Goal: Task Accomplishment & Management: Manage account settings

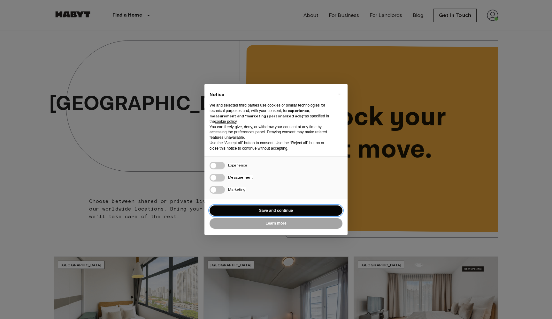
click at [290, 210] on button "Save and continue" at bounding box center [275, 211] width 133 height 11
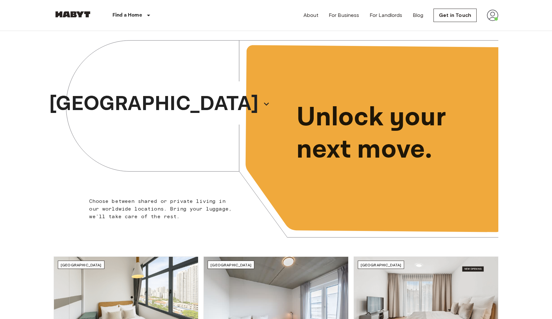
click at [486, 10] on div "About For Business For Landlords Blog Get in Touch" at bounding box center [400, 15] width 195 height 31
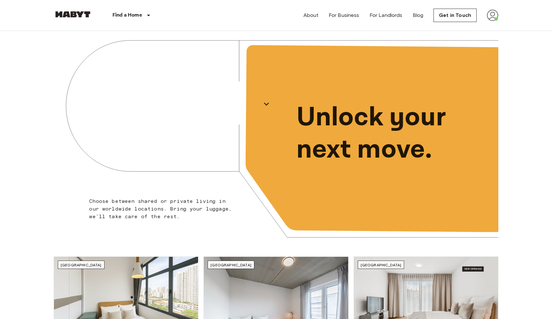
click at [491, 13] on img at bounding box center [492, 15] width 11 height 11
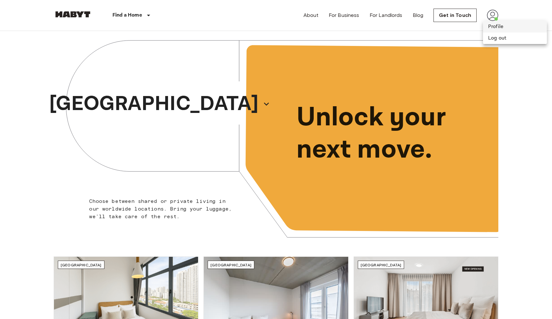
click at [496, 26] on li "Profile" at bounding box center [515, 26] width 64 height 11
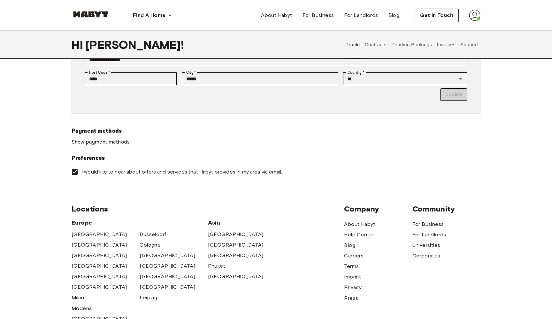
scroll to position [109, 0]
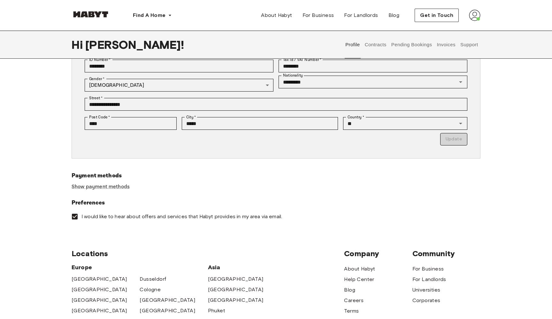
click at [368, 52] on button "Contracts" at bounding box center [375, 45] width 23 height 28
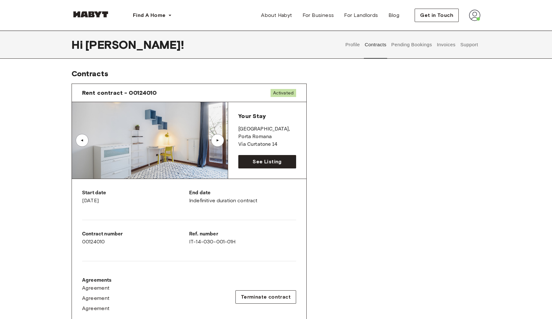
click at [441, 51] on button "Invoices" at bounding box center [446, 45] width 20 height 28
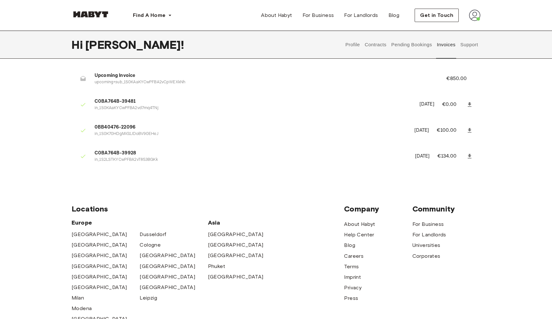
scroll to position [53, 0]
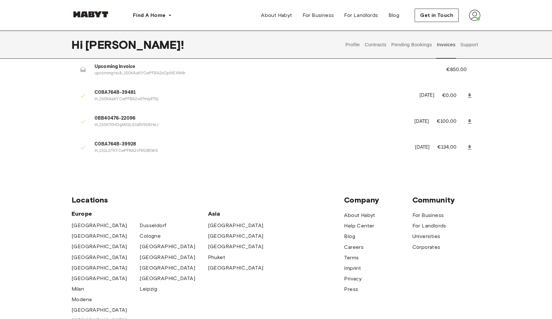
click at [423, 40] on button "Pending Bookings" at bounding box center [411, 45] width 42 height 28
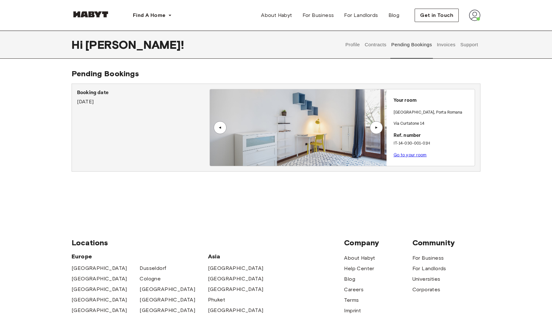
click at [380, 127] on div "▲" at bounding box center [376, 127] width 13 height 13
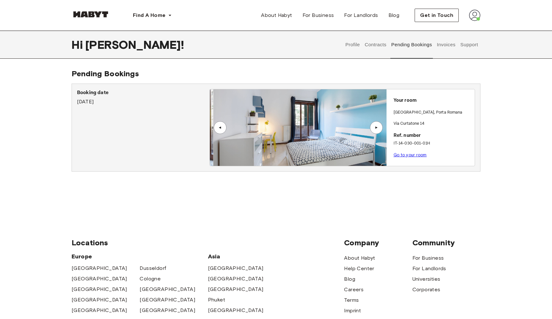
click at [380, 127] on div "▲" at bounding box center [376, 127] width 13 height 13
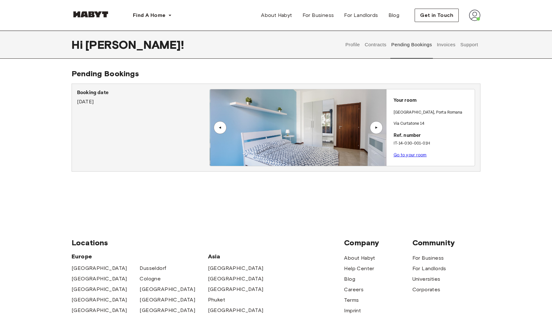
click at [407, 156] on link "Go to your room" at bounding box center [409, 155] width 33 height 5
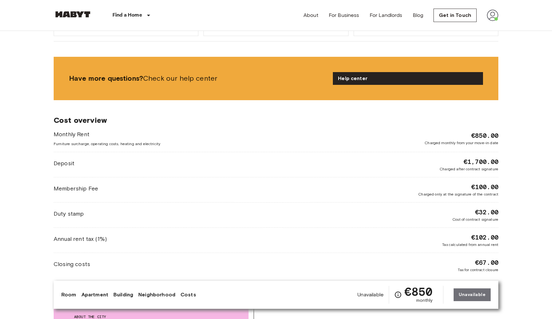
scroll to position [747, 0]
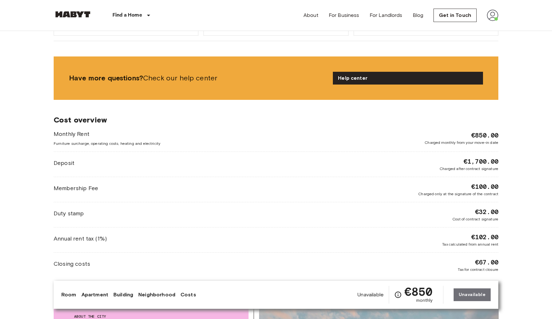
click at [92, 241] on span "Annual rent tax (1%)" at bounding box center [80, 239] width 53 height 8
click at [91, 241] on span "Annual rent tax (1%)" at bounding box center [80, 239] width 53 height 8
click at [117, 238] on div "Annual rent tax (1%) €102.00 Tax calculated from annual rent" at bounding box center [276, 240] width 444 height 15
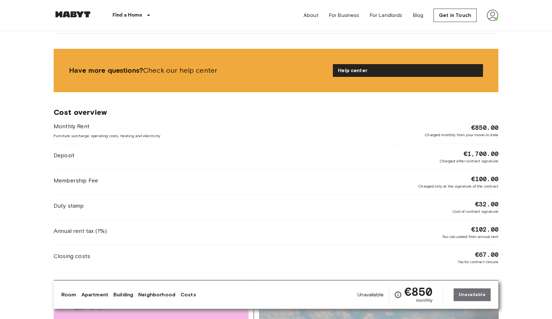
scroll to position [756, 0]
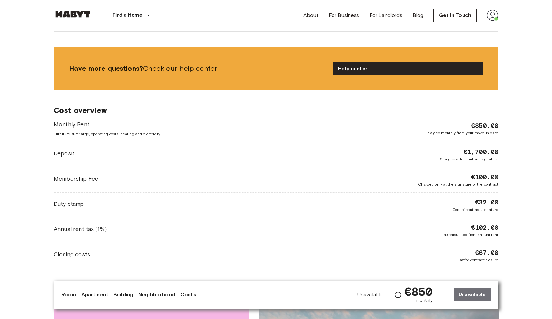
click at [83, 256] on span "Closing costs" at bounding box center [72, 254] width 36 height 8
click at [78, 208] on span "Duty stamp" at bounding box center [69, 204] width 30 height 8
click at [79, 202] on span "Duty stamp" at bounding box center [69, 204] width 30 height 8
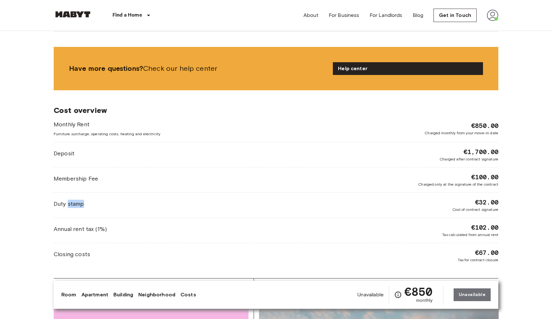
click at [133, 221] on div "Monthly Rent Furniture surcharge, operating costs, heating and electricity €850…" at bounding box center [276, 191] width 444 height 143
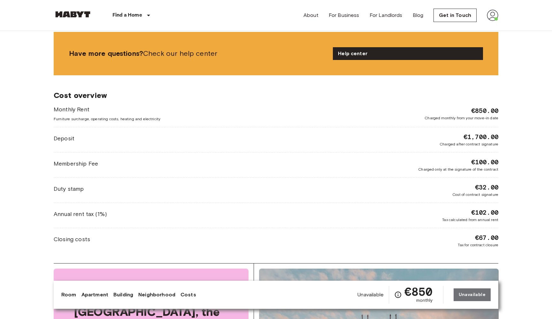
click at [89, 216] on span "Annual rent tax (1%)" at bounding box center [80, 214] width 53 height 8
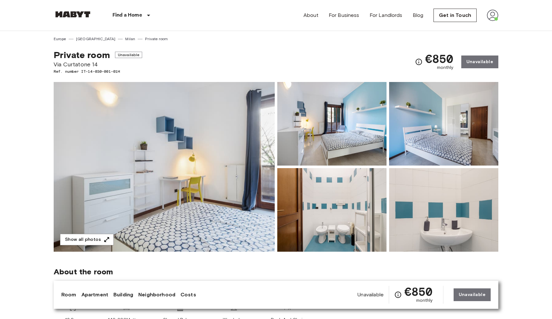
scroll to position [0, 0]
click at [457, 17] on link "Get in Touch" at bounding box center [454, 15] width 43 height 13
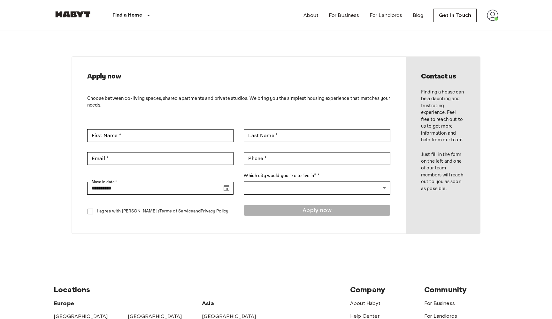
click at [488, 16] on img at bounding box center [492, 15] width 11 height 11
click at [495, 26] on li "Profile" at bounding box center [515, 26] width 64 height 11
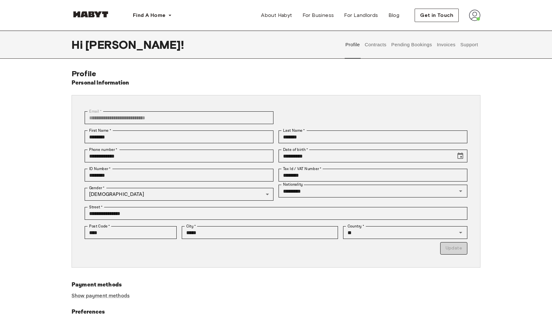
click at [372, 46] on button "Contracts" at bounding box center [375, 45] width 23 height 28
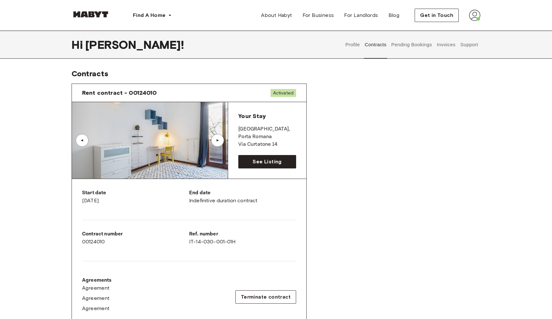
click at [142, 93] on span "Rent contract - 00124010" at bounding box center [119, 93] width 75 height 8
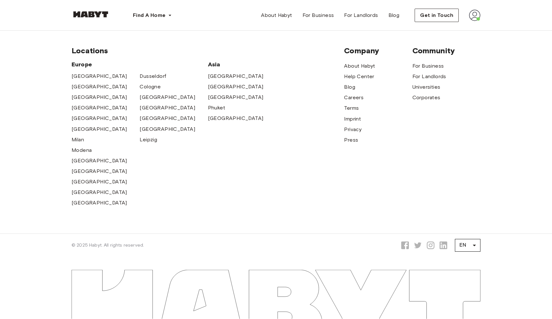
scroll to position [527, 0]
